Goal: Information Seeking & Learning: Learn about a topic

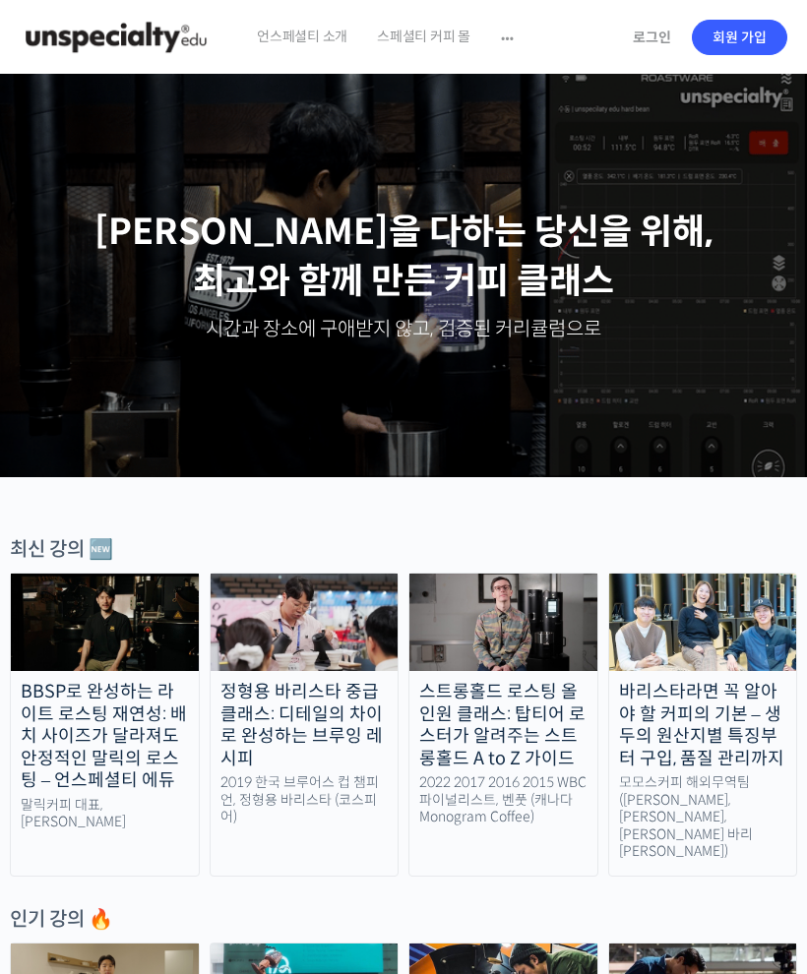
click at [654, 43] on link "로그인" at bounding box center [652, 37] width 62 height 45
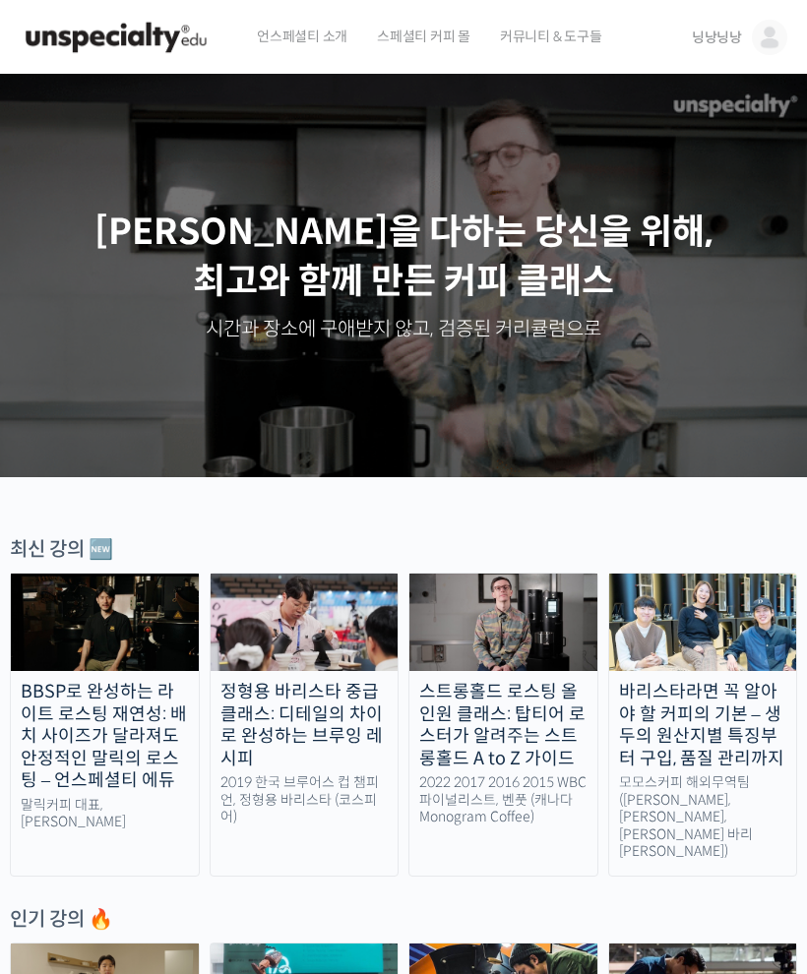
click at [776, 42] on img at bounding box center [769, 37] width 35 height 35
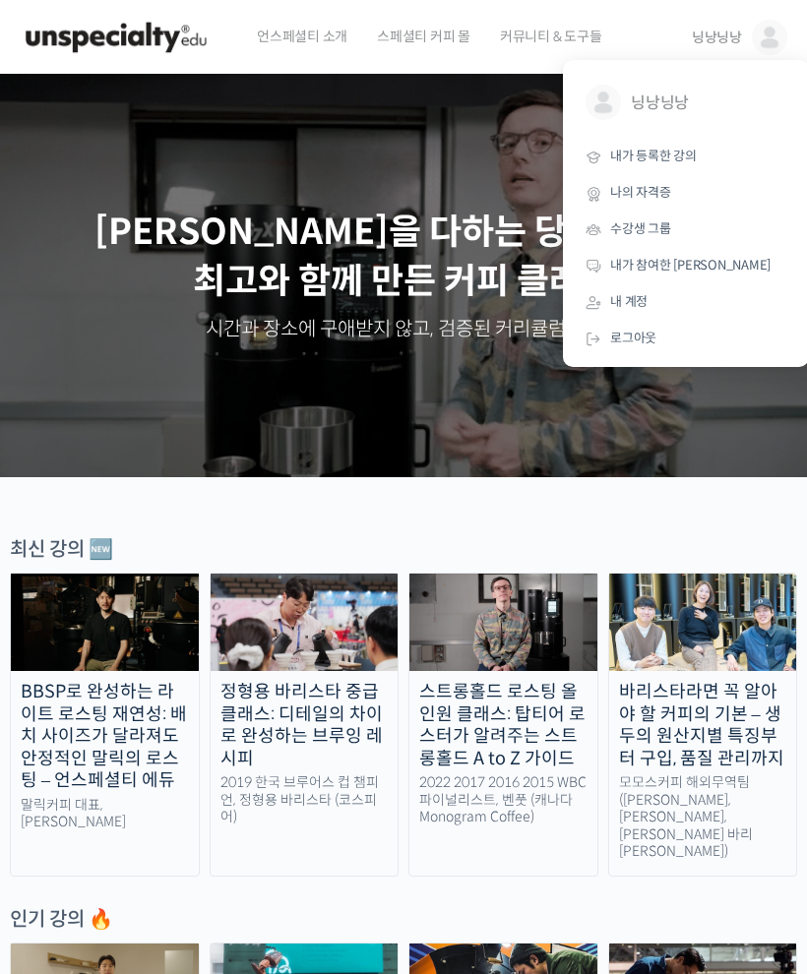
click at [682, 165] on link "내가 등록한 강의" at bounding box center [686, 157] width 230 height 36
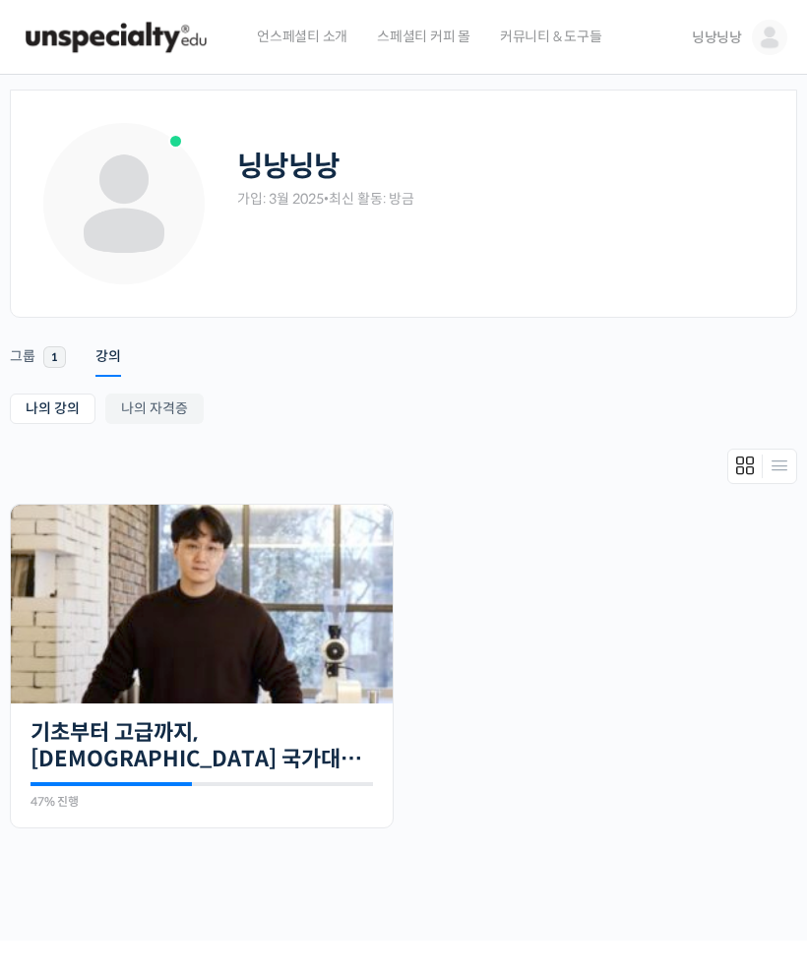
click at [294, 769] on link "기초부터 고급까지, [DEMOGRAPHIC_DATA] 국가대표 [PERSON_NAME] 바리[PERSON_NAME]의 브루잉 클래스" at bounding box center [202, 746] width 343 height 54
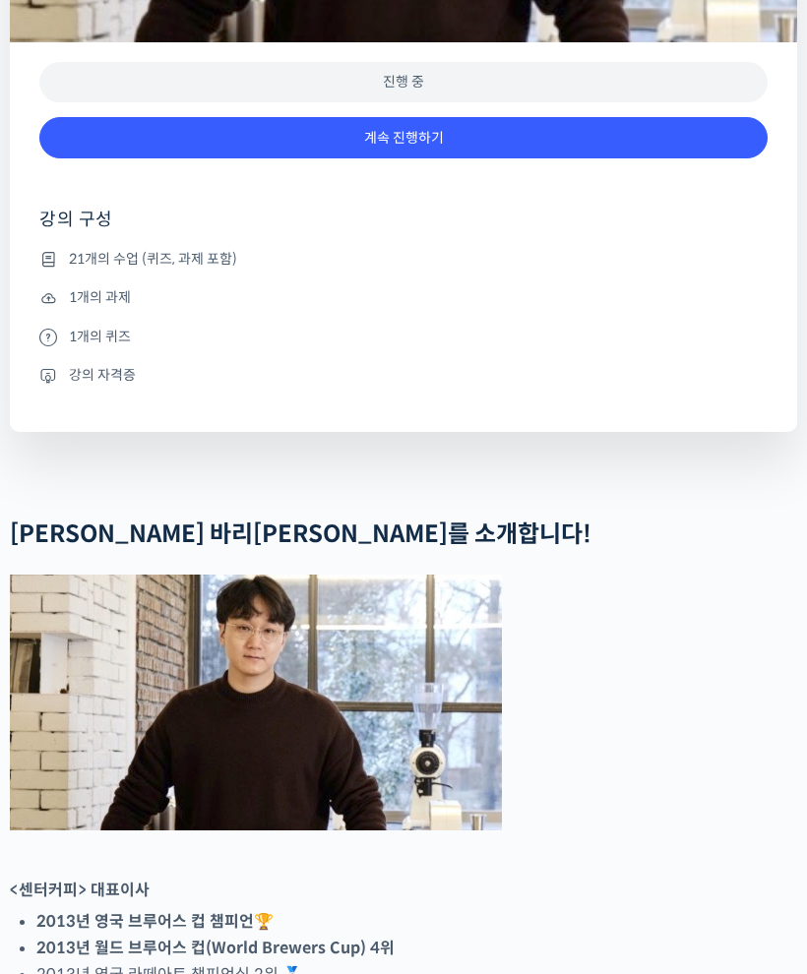
scroll to position [1070, 0]
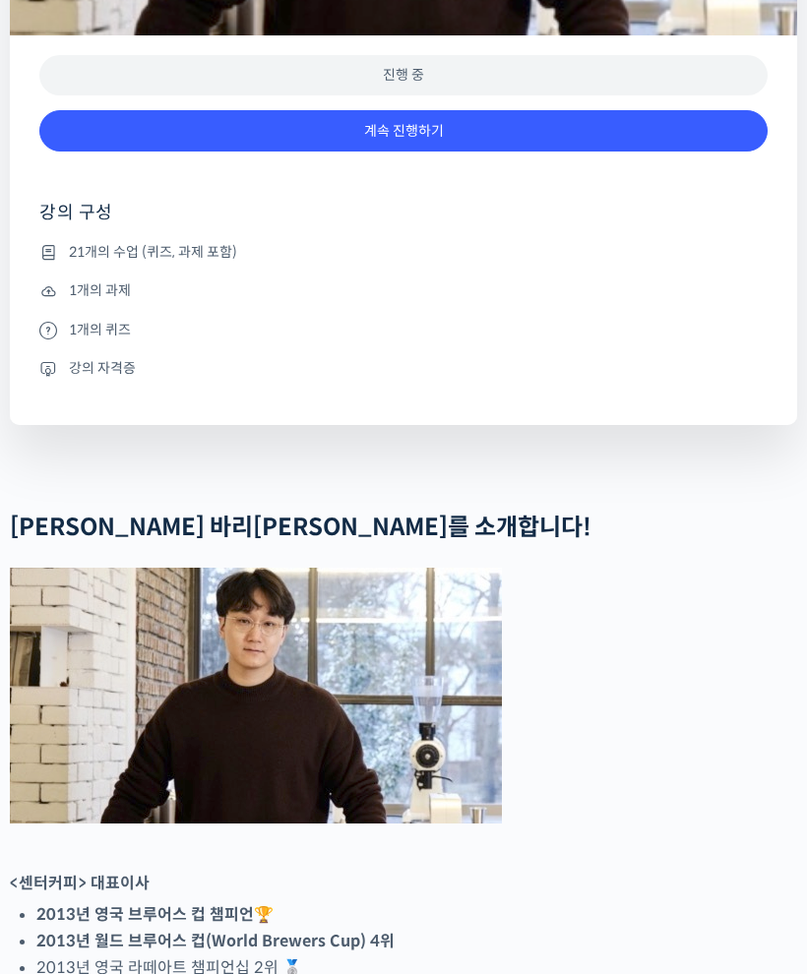
click at [566, 154] on link "계속 진행하기" at bounding box center [403, 132] width 728 height 42
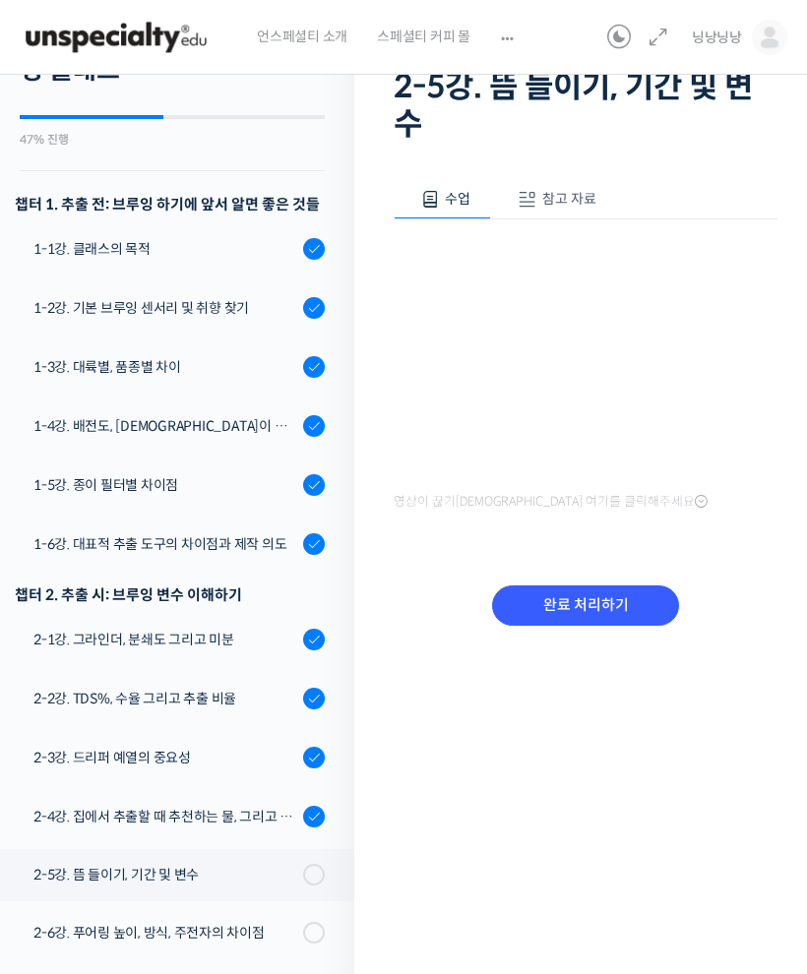
scroll to position [153, 0]
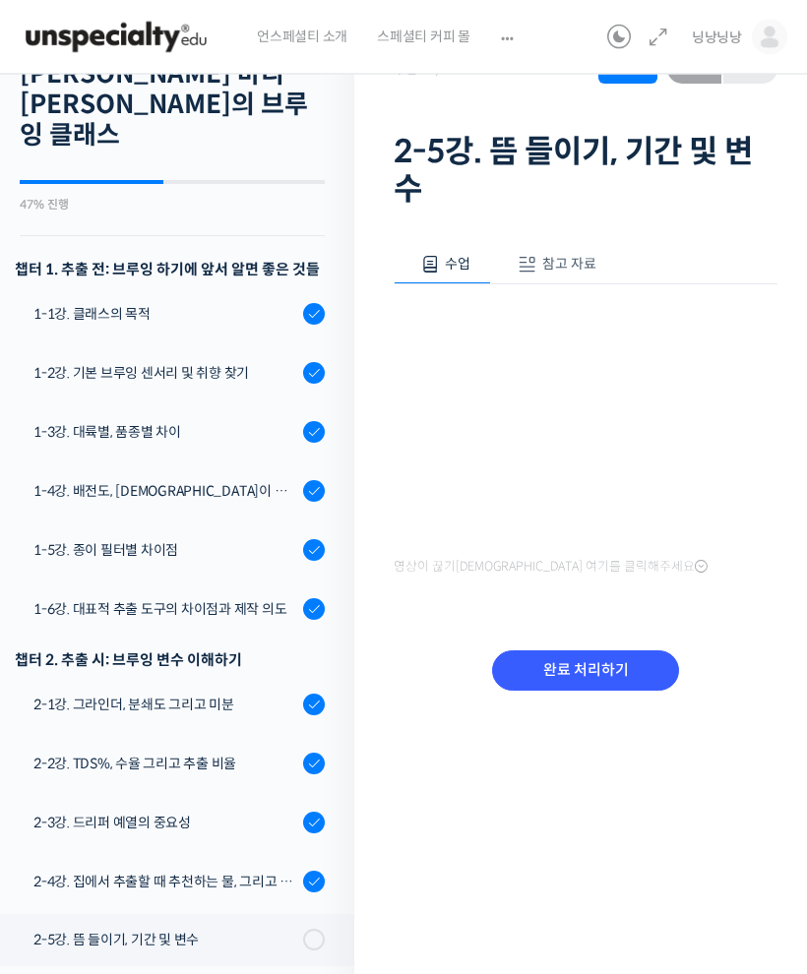
click at [560, 256] on span "참고 자료" at bounding box center [569, 265] width 54 height 18
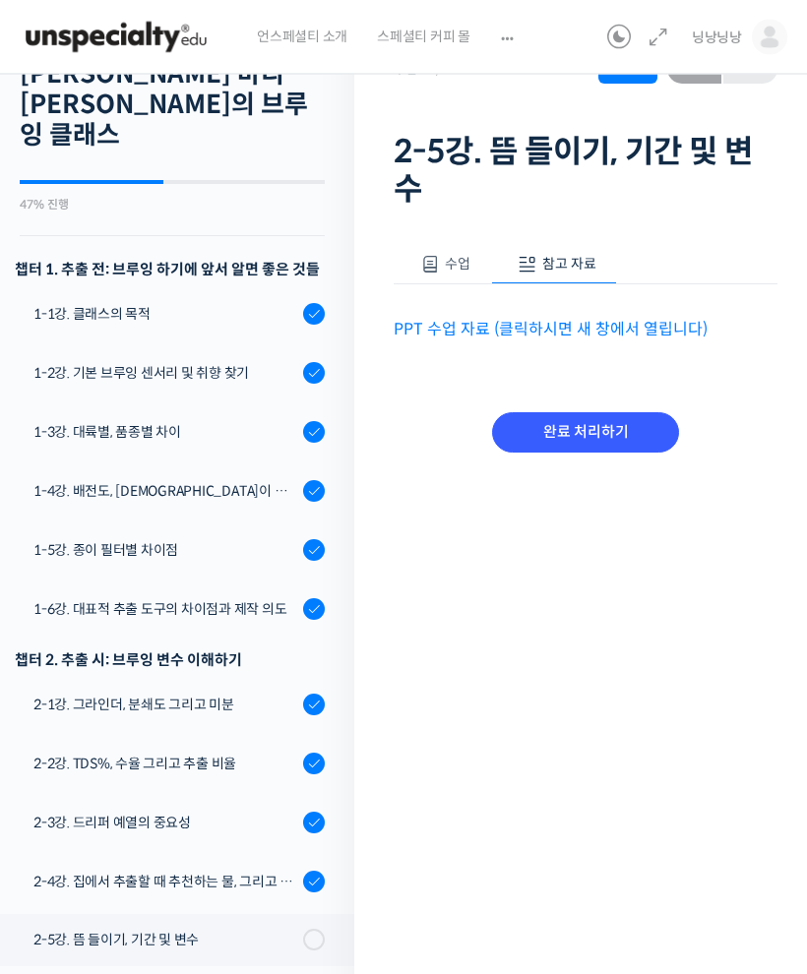
scroll to position [88, 0]
click at [451, 255] on span "수업" at bounding box center [458, 264] width 26 height 18
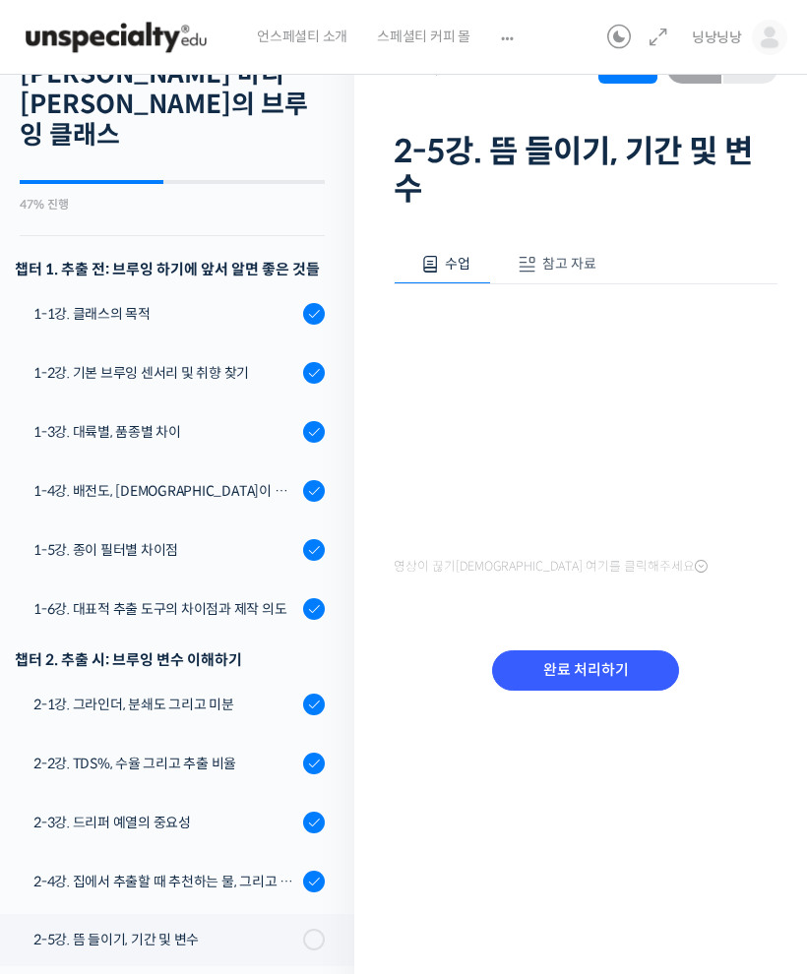
click at [566, 255] on span "참고 자료" at bounding box center [569, 264] width 54 height 18
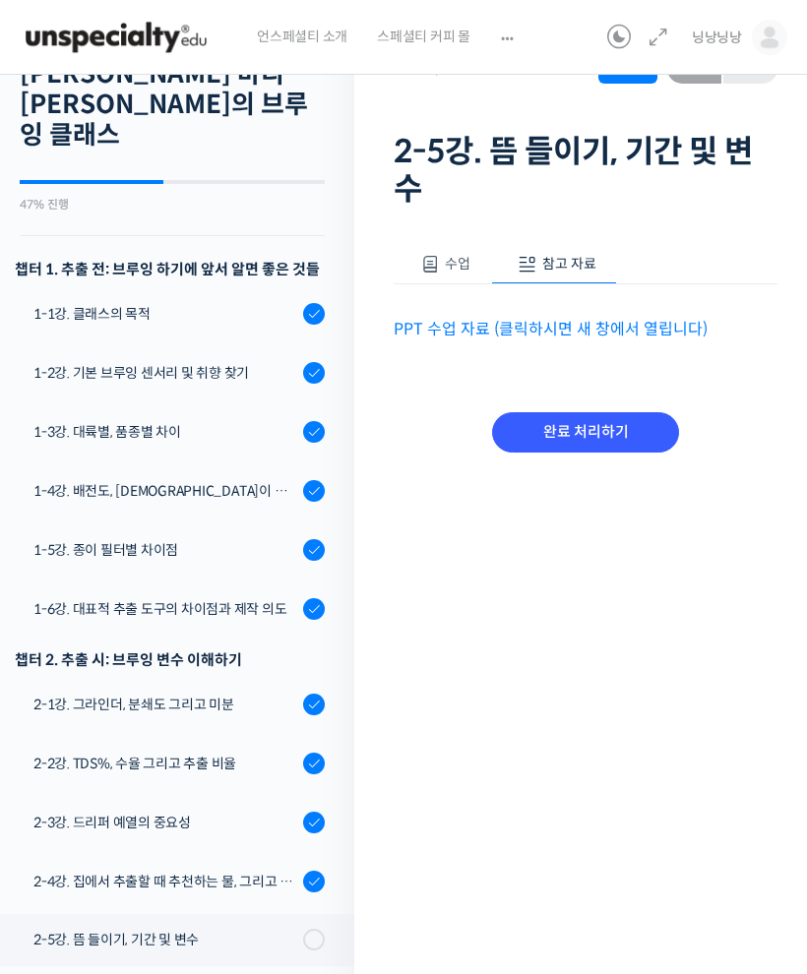
click at [649, 319] on link "PPT 수업 자료 (클릭하시면 새 창에서 열립니다)" at bounding box center [551, 329] width 314 height 21
click at [457, 255] on span "수업" at bounding box center [458, 264] width 26 height 18
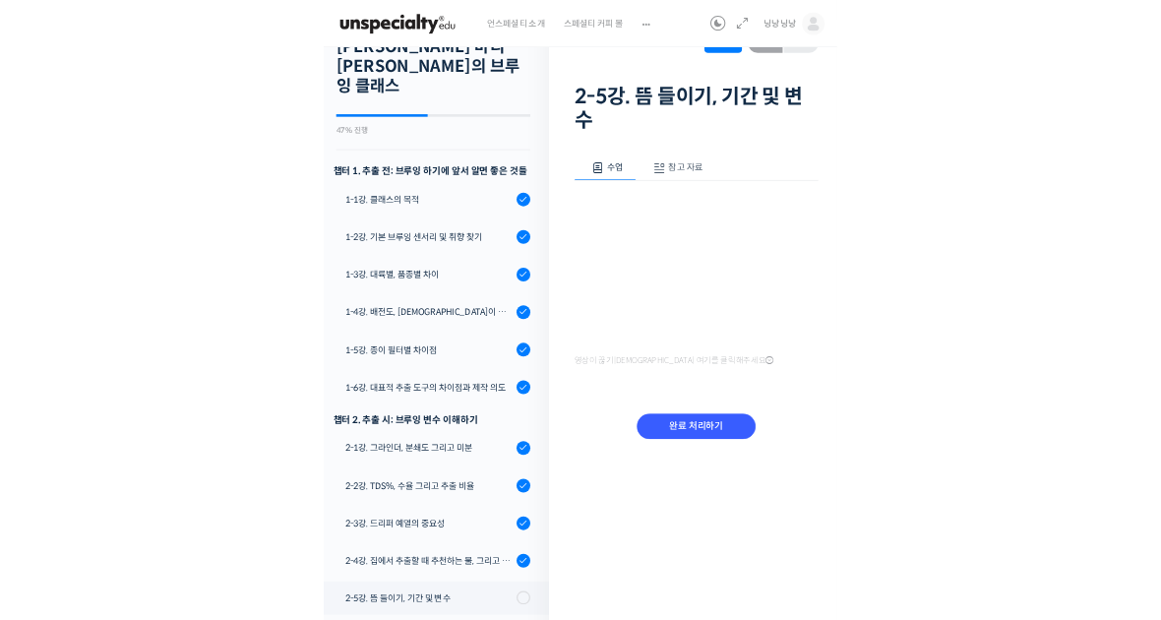
scroll to position [0, 0]
